Goal: Check status: Check status

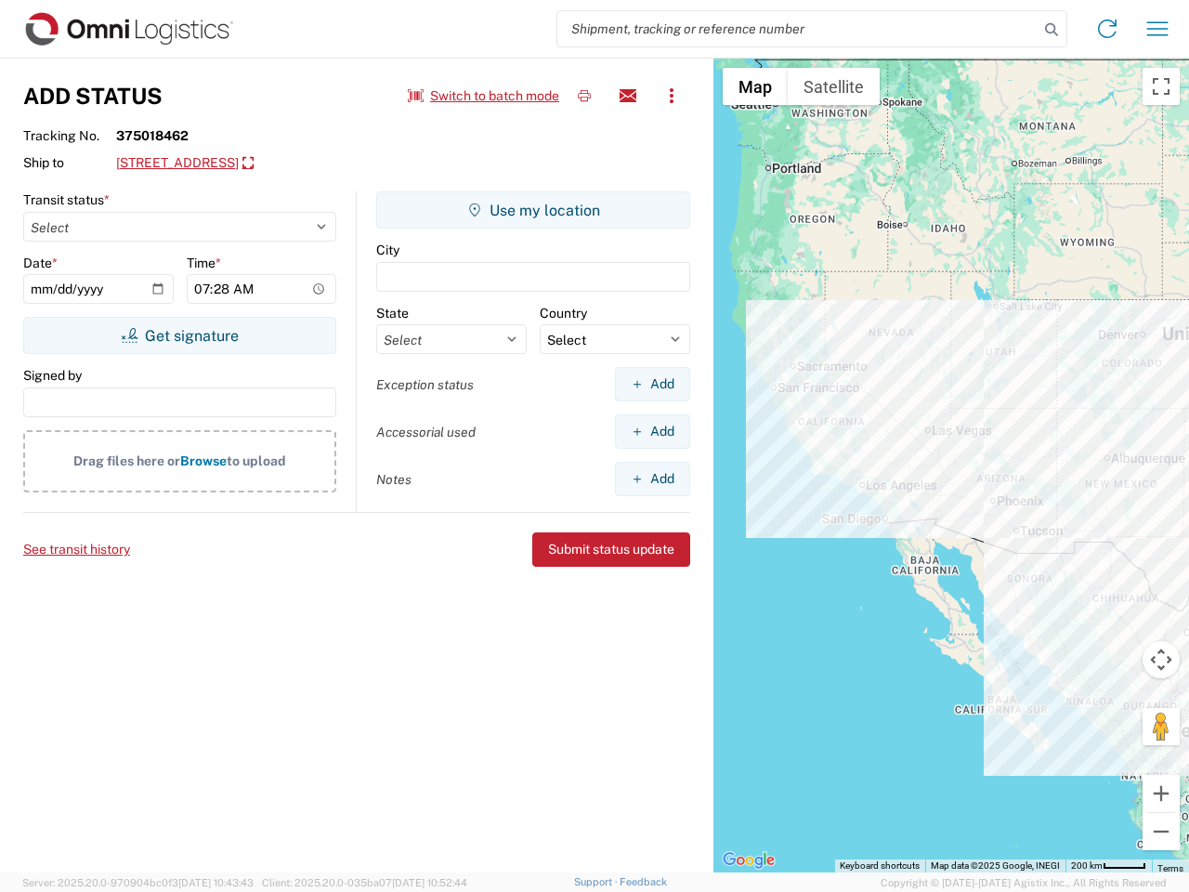
click at [798, 29] on input "search" at bounding box center [797, 28] width 481 height 35
click at [1052, 30] on icon at bounding box center [1052, 30] width 26 height 26
click at [1107, 29] on icon at bounding box center [1107, 29] width 30 height 30
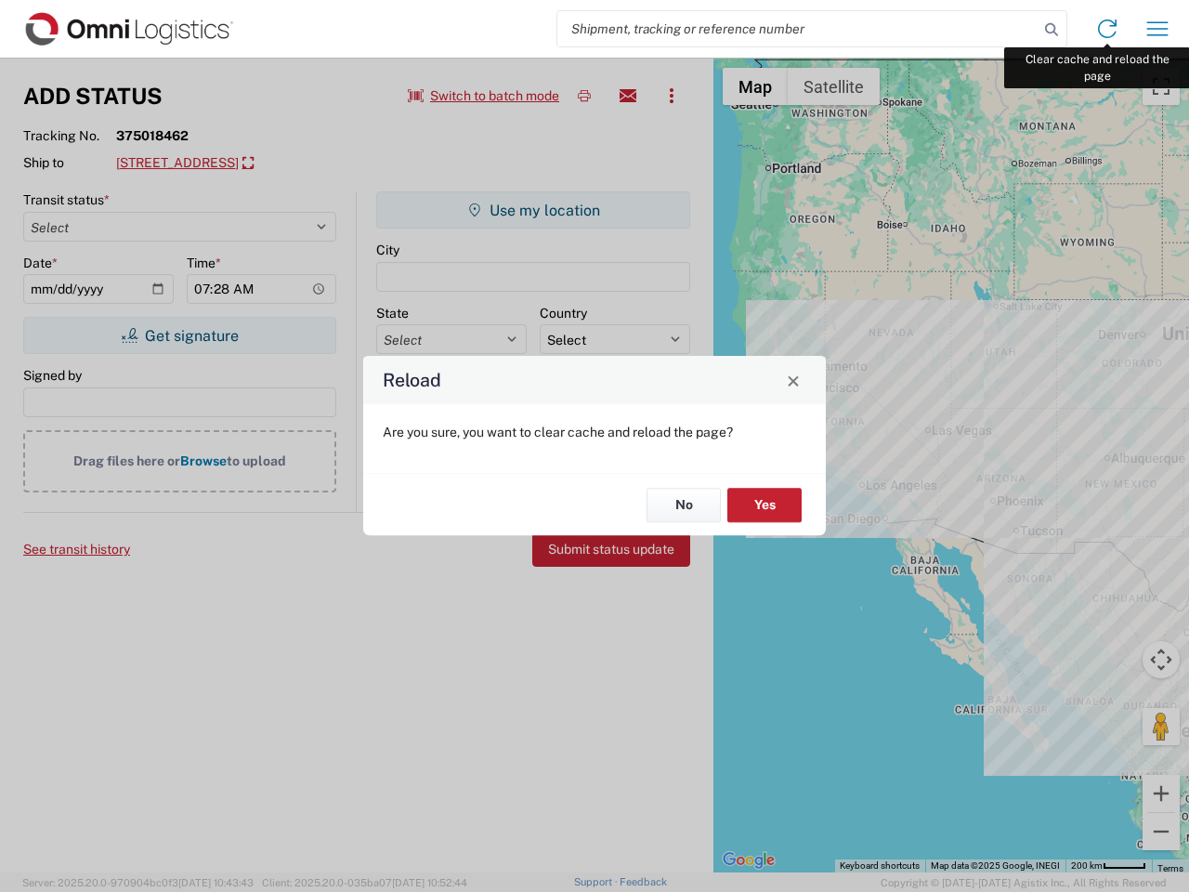
click at [1157, 29] on div "Reload Are you sure, you want to clear cache and reload the page? No Yes" at bounding box center [594, 446] width 1189 height 892
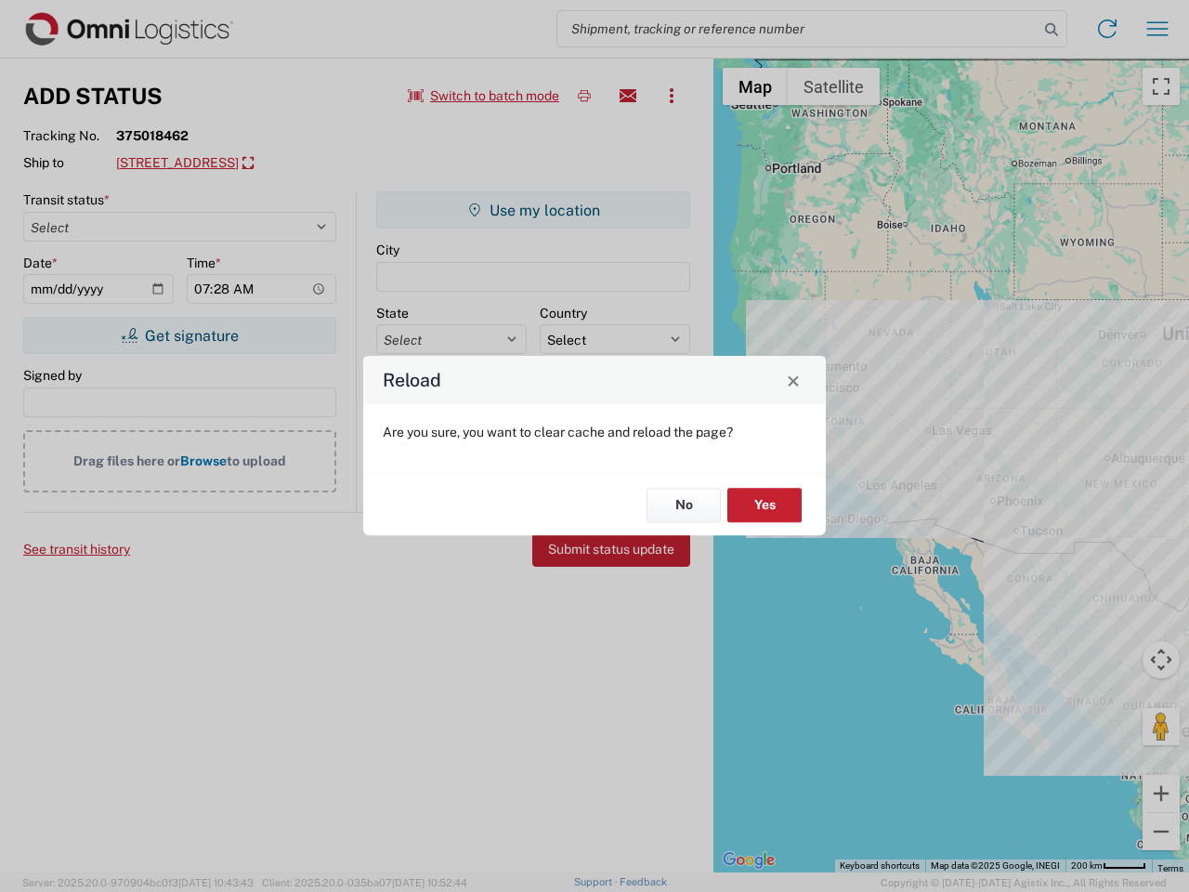
click at [484, 96] on div "Reload Are you sure, you want to clear cache and reload the page? No Yes" at bounding box center [594, 446] width 1189 height 892
click at [584, 96] on div "Reload Are you sure, you want to clear cache and reload the page? No Yes" at bounding box center [594, 446] width 1189 height 892
click at [628, 96] on div "Reload Are you sure, you want to clear cache and reload the page? No Yes" at bounding box center [594, 446] width 1189 height 892
click at [672, 96] on div "Reload Are you sure, you want to clear cache and reload the page? No Yes" at bounding box center [594, 446] width 1189 height 892
click at [274, 163] on div "Reload Are you sure, you want to clear cache and reload the page? No Yes" at bounding box center [594, 446] width 1189 height 892
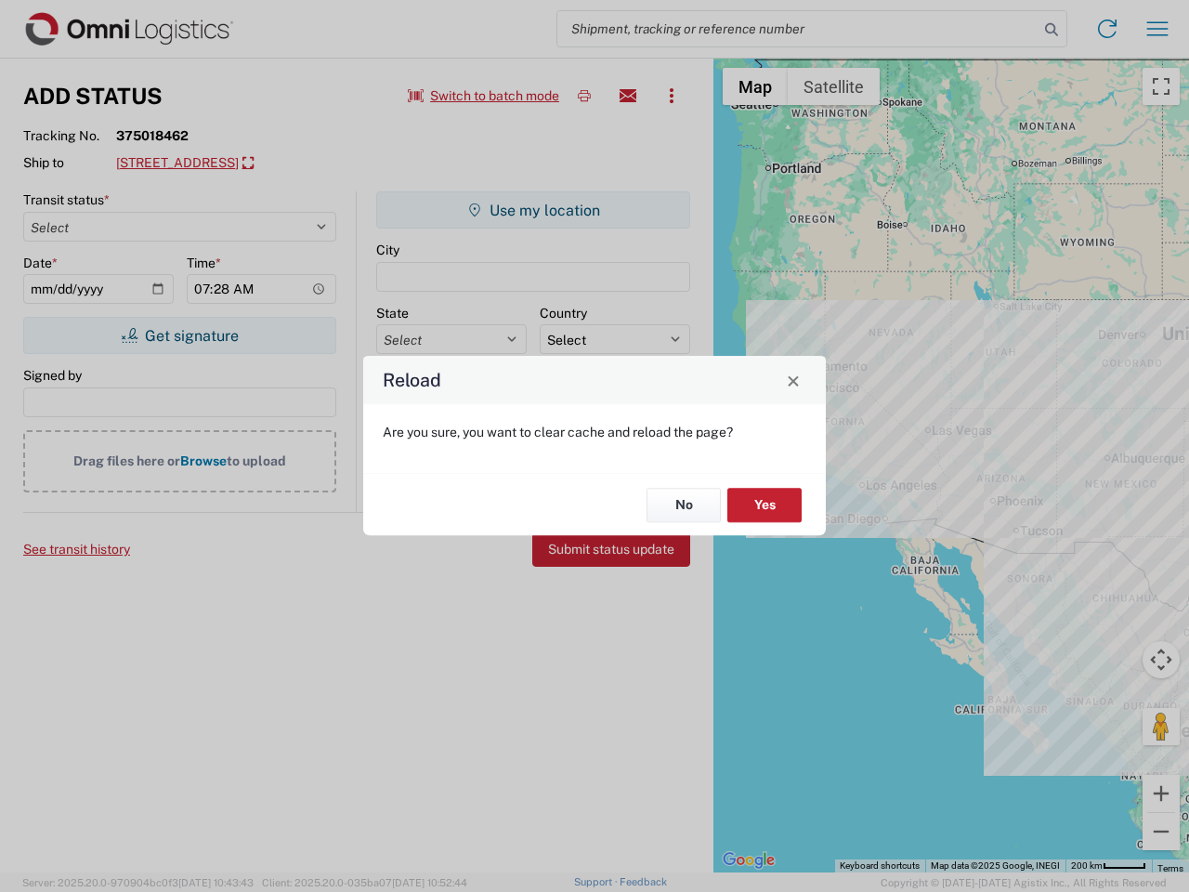
click at [179, 335] on div "Reload Are you sure, you want to clear cache and reload the page? No Yes" at bounding box center [594, 446] width 1189 height 892
